Goal: Task Accomplishment & Management: Use online tool/utility

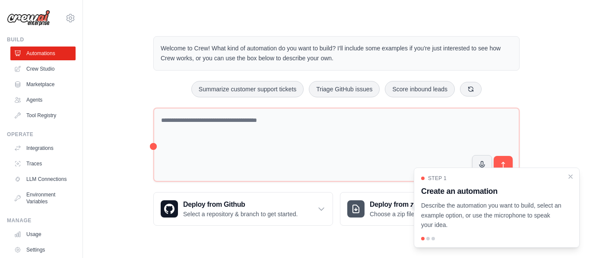
click at [514, 213] on p "Describe the automation you want to build, select an example option, or use the…" at bounding box center [491, 215] width 141 height 29
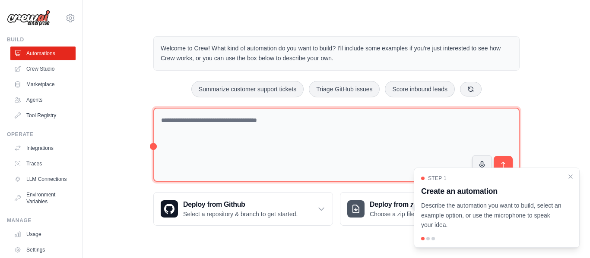
click at [247, 133] on textarea at bounding box center [336, 145] width 366 height 75
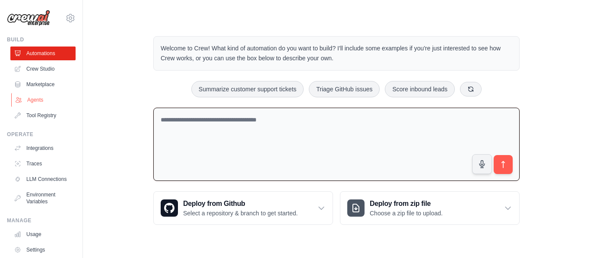
click at [39, 102] on link "Agents" at bounding box center [43, 100] width 65 height 14
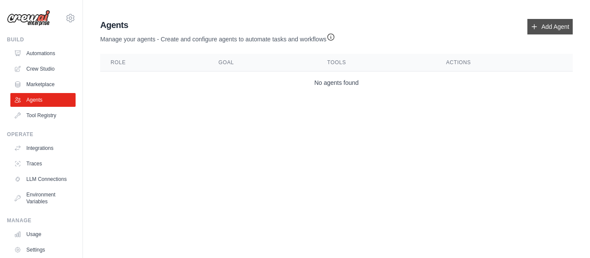
click at [548, 21] on link "Add Agent" at bounding box center [549, 27] width 45 height 16
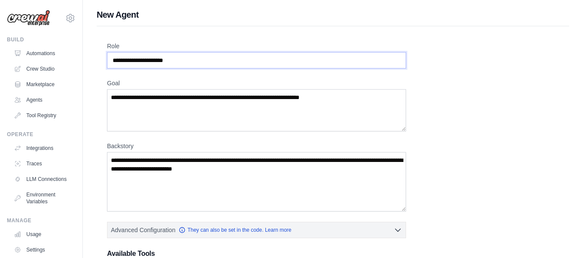
click at [201, 68] on input "Role" at bounding box center [256, 60] width 299 height 16
click at [199, 61] on input "Role" at bounding box center [256, 60] width 299 height 16
click at [200, 109] on textarea "Goal" at bounding box center [256, 110] width 299 height 42
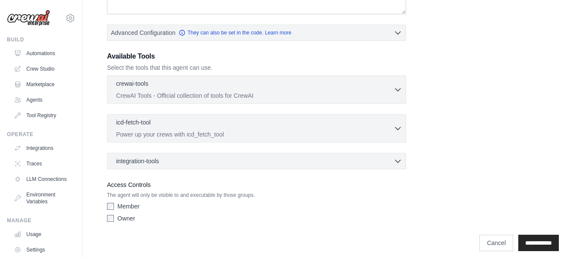
scroll to position [205, 0]
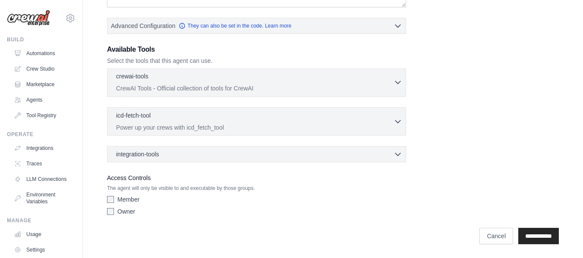
click at [297, 86] on p "CrewAI Tools - Official collection of tools for CrewAI" at bounding box center [254, 88] width 277 height 9
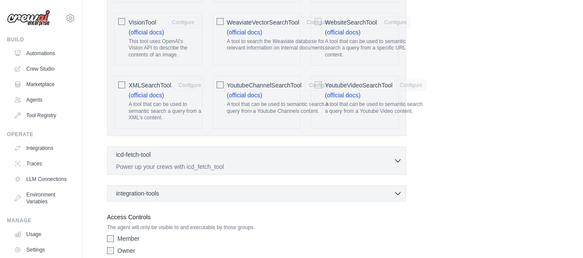
scroll to position [1922, 0]
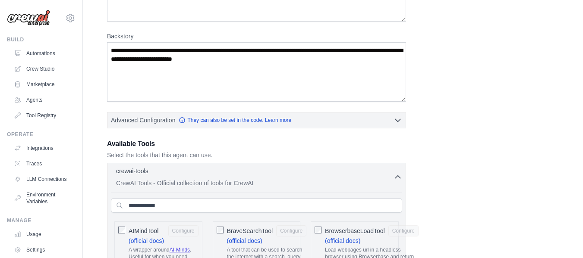
scroll to position [110, 0]
click at [308, 178] on div "crewai-tools 0 selected CrewAI Tools - Official collection of tools for CrewAI" at bounding box center [254, 177] width 277 height 21
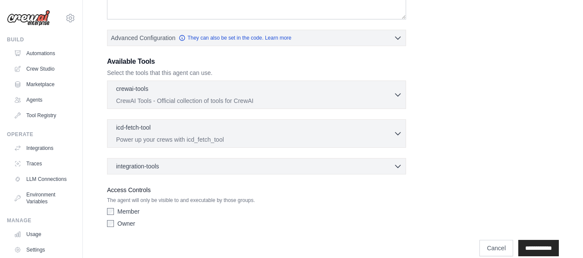
scroll to position [196, 0]
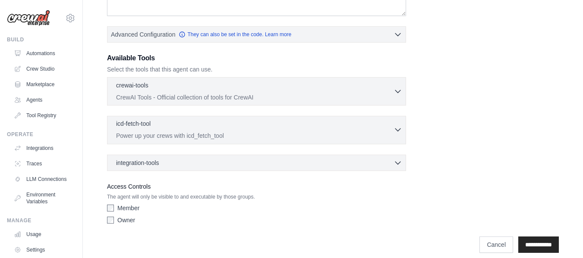
click at [289, 136] on p "Power up your crews with icd_fetch_tool" at bounding box center [254, 136] width 277 height 9
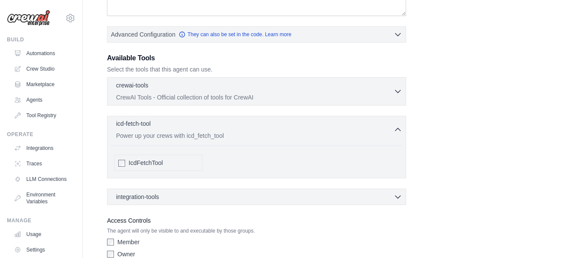
click at [290, 134] on p "Power up your crews with icd_fetch_tool" at bounding box center [254, 136] width 277 height 9
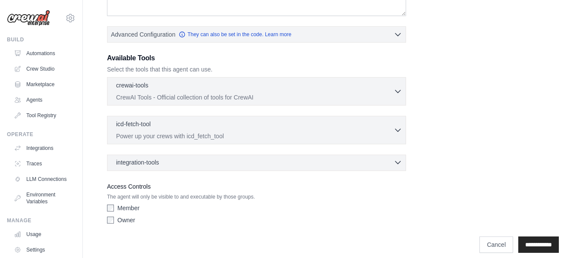
click at [283, 161] on div "integration-tools 0 selected" at bounding box center [259, 162] width 286 height 9
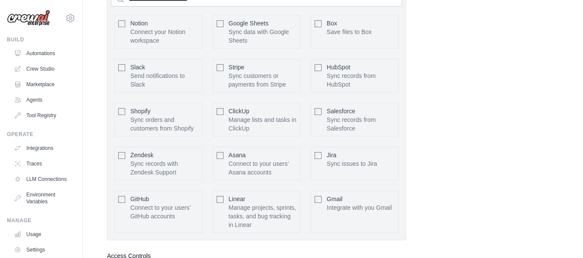
scroll to position [245, 0]
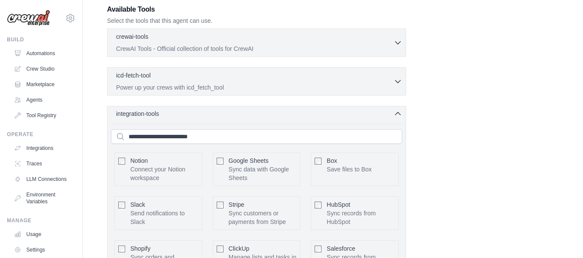
click at [184, 117] on div "integration-tools 0 selected" at bounding box center [259, 114] width 286 height 9
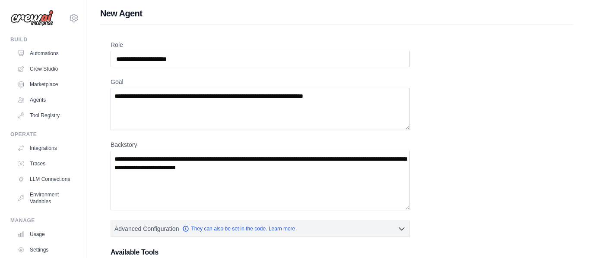
scroll to position [0, 0]
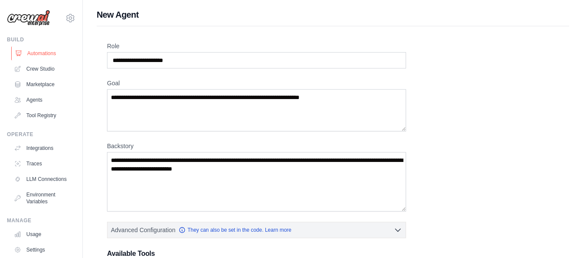
click at [44, 57] on link "Automations" at bounding box center [43, 54] width 65 height 14
